Goal: Information Seeking & Learning: Check status

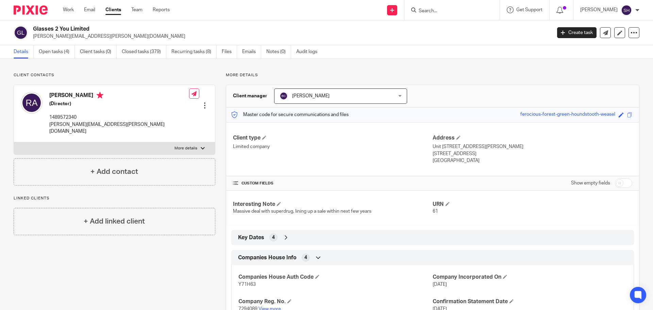
scroll to position [68, 0]
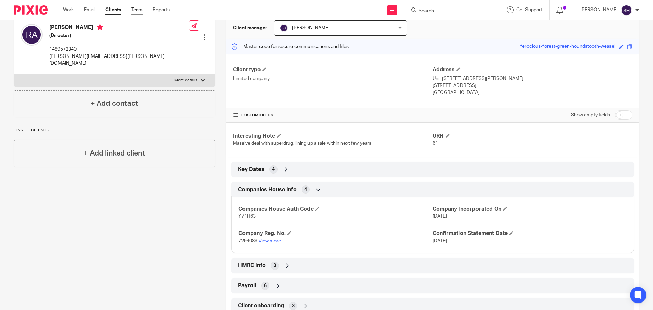
click at [138, 10] on link "Team" at bounding box center [136, 9] width 11 height 7
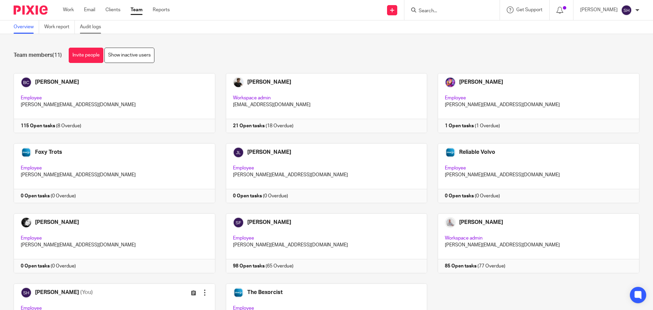
click at [97, 30] on link "Audit logs" at bounding box center [93, 26] width 26 height 13
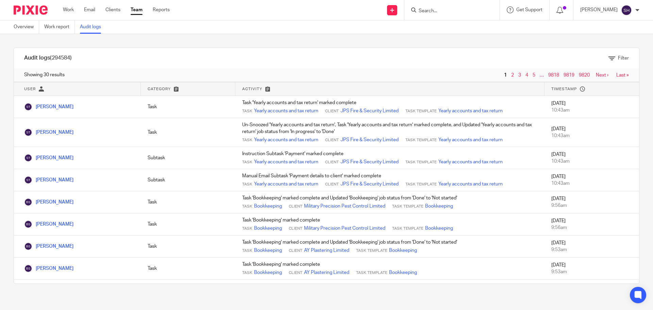
click at [430, 9] on input "Search" at bounding box center [448, 11] width 61 height 6
type input "js"
click at [468, 30] on link at bounding box center [474, 29] width 115 height 16
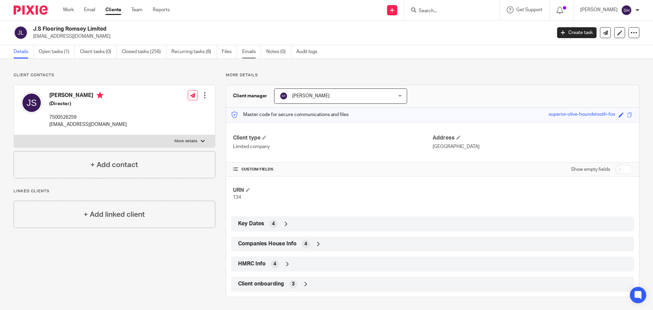
click at [256, 53] on link "Emails" at bounding box center [251, 51] width 19 height 13
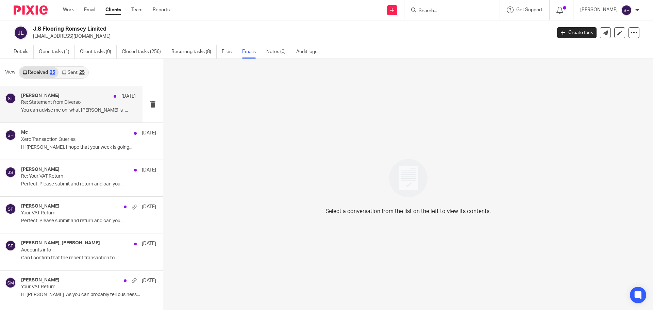
click at [91, 115] on div "[PERSON_NAME] [DATE] Re: Statement from Diverso You can advise me on what mifi …" at bounding box center [78, 104] width 115 height 23
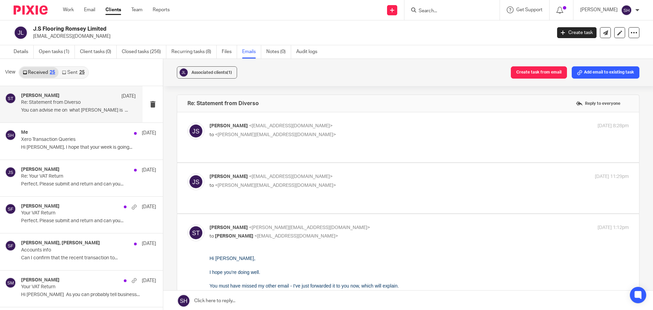
click at [261, 145] on div "[PERSON_NAME] <[EMAIL_ADDRESS][DOMAIN_NAME]> to <[PERSON_NAME][EMAIL_ADDRESS][D…" at bounding box center [407, 137] width 441 height 30
click at [262, 151] on label at bounding box center [408, 137] width 462 height 50
click at [187, 122] on input "checkbox" at bounding box center [187, 122] width 0 height 0
checkbox input "true"
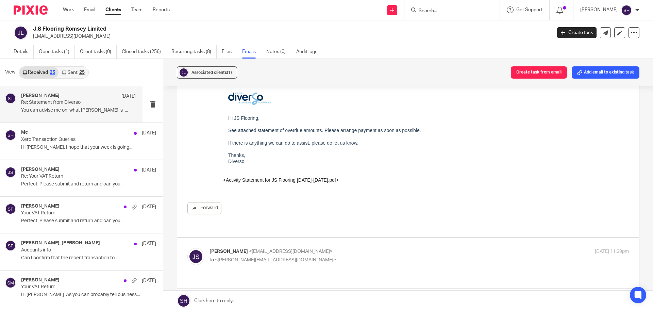
scroll to position [204, 0]
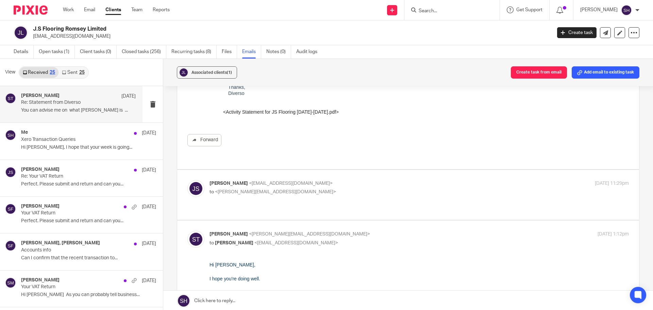
click at [294, 192] on label at bounding box center [408, 195] width 462 height 50
click at [187, 180] on input "checkbox" at bounding box center [187, 180] width 0 height 0
checkbox input "true"
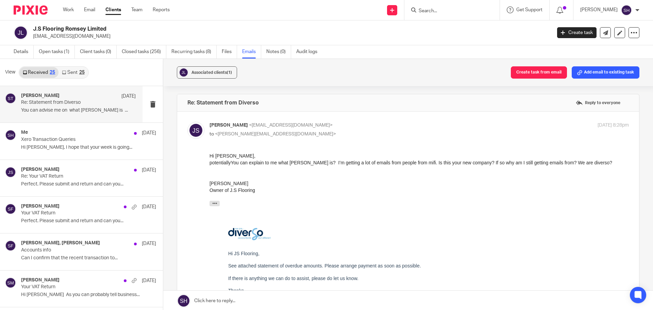
scroll to position [0, 0]
click at [78, 72] on link "Sent 25" at bounding box center [72, 72] width 29 height 11
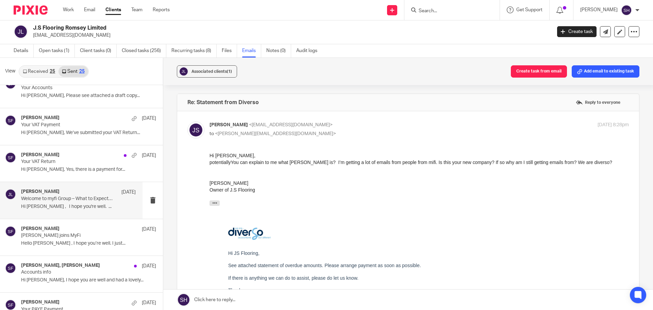
scroll to position [136, 0]
